Goal: Task Accomplishment & Management: Manage account settings

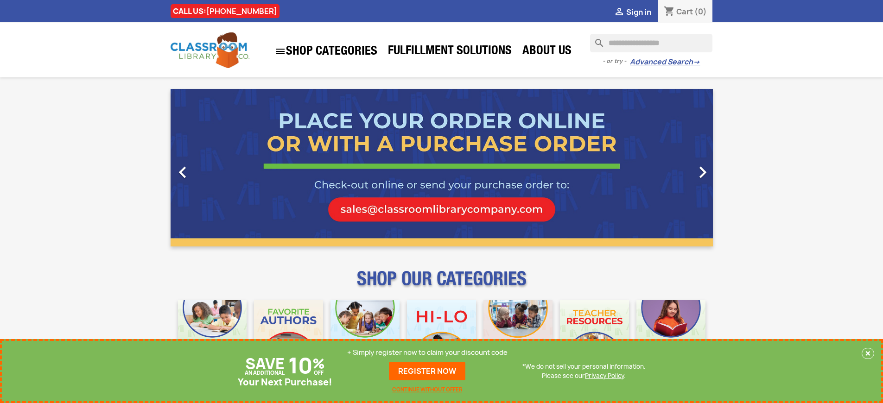
click at [430, 353] on p "+ Simply register now to claim your discount code" at bounding box center [427, 352] width 160 height 9
click at [427, 353] on p "+ Simply register now to claim your discount code" at bounding box center [427, 352] width 160 height 9
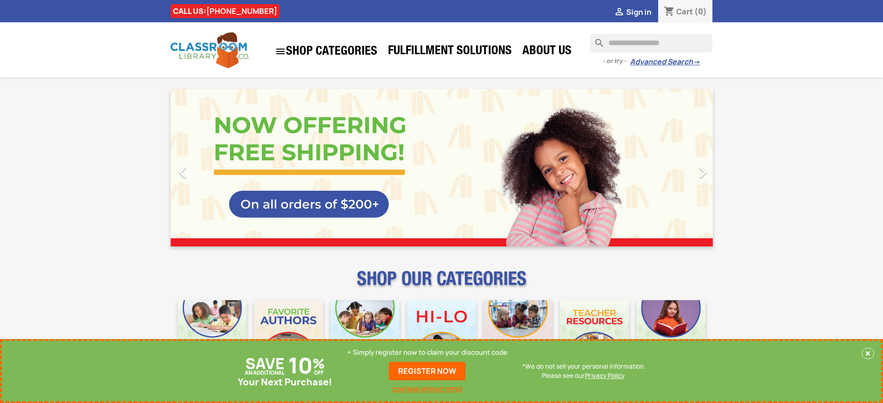
click at [427, 353] on p "+ Simply register now to claim your discount code" at bounding box center [427, 352] width 160 height 9
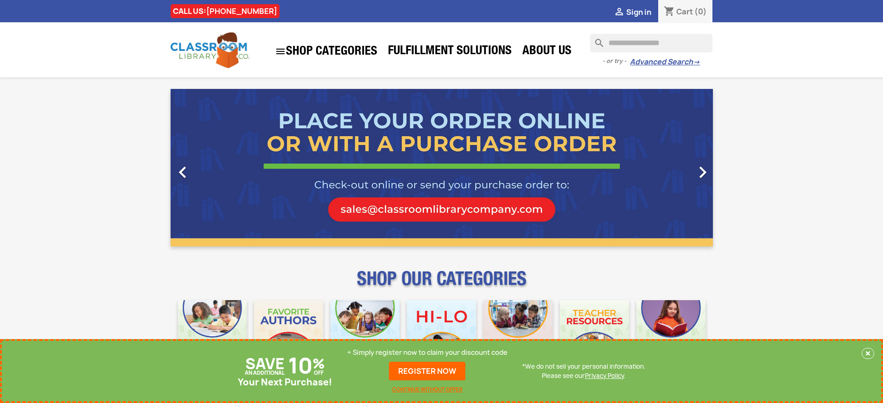
click at [430, 353] on p "+ Simply register now to claim your discount code" at bounding box center [427, 352] width 160 height 9
click at [427, 353] on p "+ Simply register now to claim your discount code" at bounding box center [427, 352] width 160 height 9
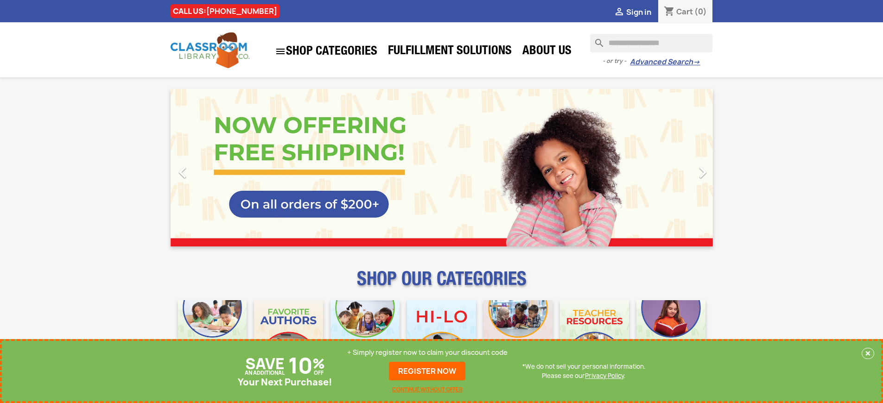
click at [427, 353] on p "+ Simply register now to claim your discount code" at bounding box center [427, 352] width 160 height 9
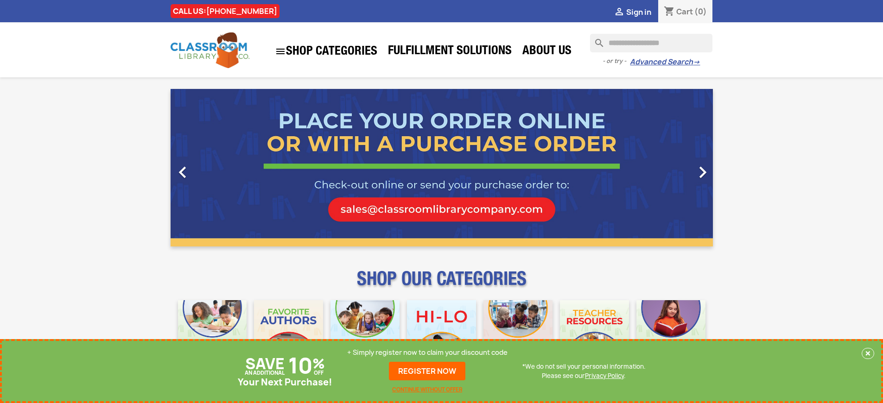
click at [427, 353] on p "+ Simply register now to claim your discount code" at bounding box center [427, 352] width 160 height 9
click at [430, 353] on p "+ Simply register now to claim your discount code" at bounding box center [427, 352] width 160 height 9
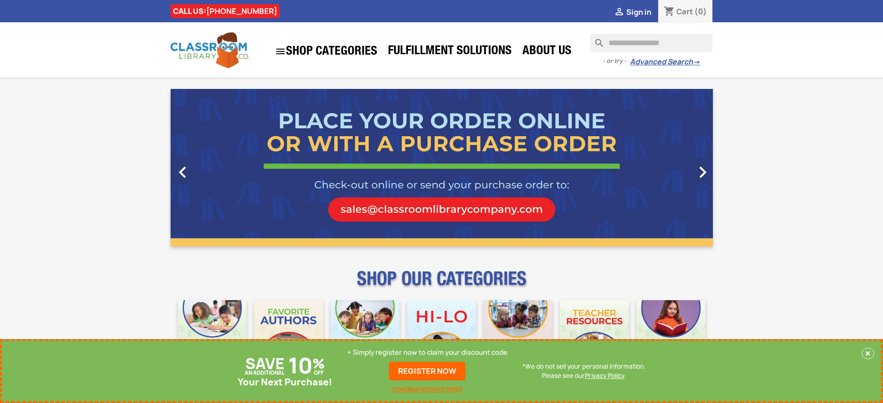
click at [427, 353] on p "+ Simply register now to claim your discount code" at bounding box center [427, 352] width 160 height 9
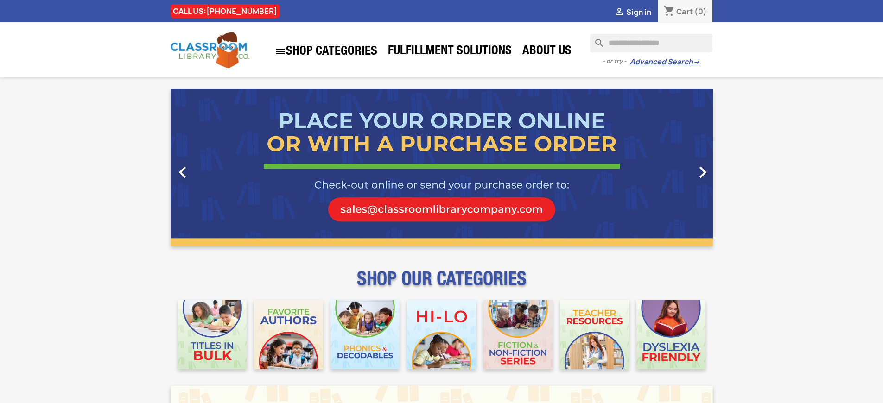
scroll to position [1208, 0]
